Goal: Navigation & Orientation: Find specific page/section

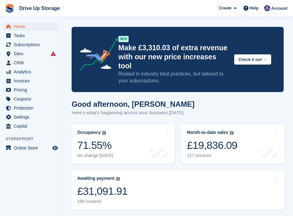
scroll to position [62, 0]
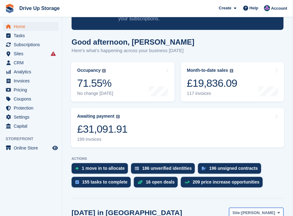
click at [279, 211] on icon at bounding box center [279, 213] width 2 height 4
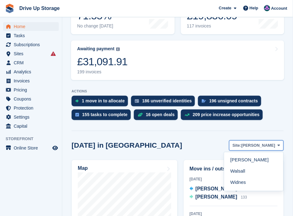
scroll to position [145, 0]
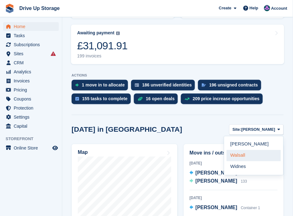
click at [242, 150] on link "Walsall" at bounding box center [254, 155] width 54 height 11
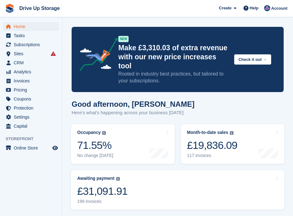
scroll to position [83, 0]
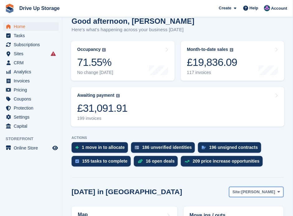
click at [274, 189] on span "[PERSON_NAME]" at bounding box center [259, 192] width 34 height 6
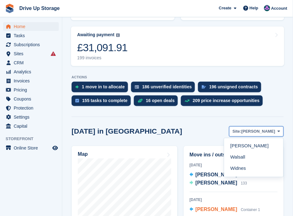
scroll to position [166, 0]
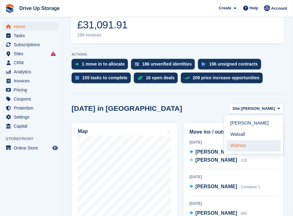
click at [243, 140] on link "Widnes" at bounding box center [254, 145] width 54 height 11
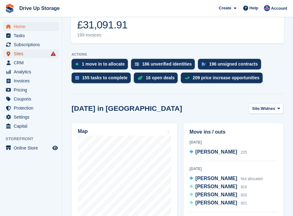
click at [36, 53] on span "Sites" at bounding box center [32, 53] width 37 height 9
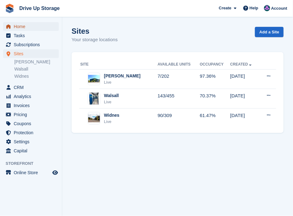
click at [20, 27] on span "Home" at bounding box center [32, 26] width 37 height 9
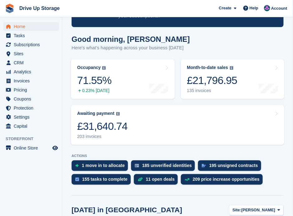
scroll to position [83, 0]
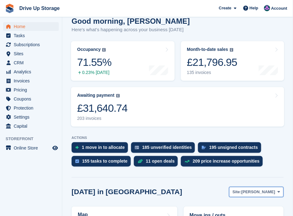
click at [278, 190] on icon at bounding box center [279, 192] width 2 height 4
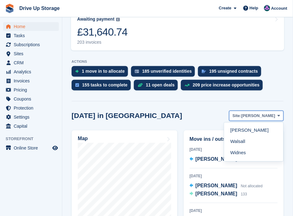
scroll to position [166, 0]
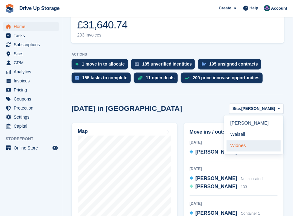
click at [245, 140] on link "Widnes" at bounding box center [254, 145] width 54 height 11
